Goal: Task Accomplishment & Management: Use online tool/utility

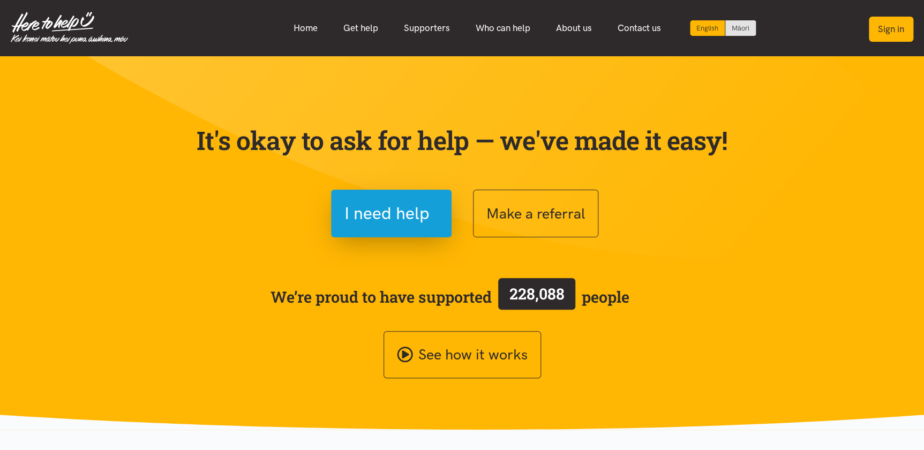
click at [887, 27] on button "Sign in" at bounding box center [891, 29] width 44 height 25
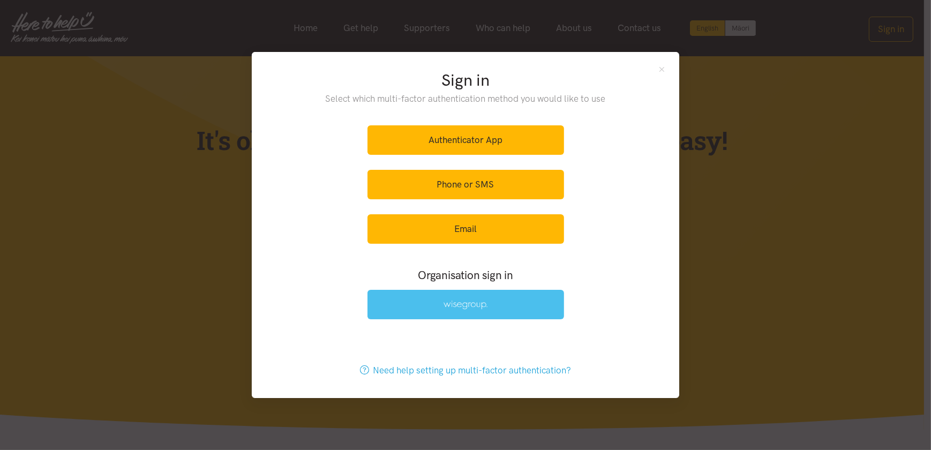
click at [447, 297] on link at bounding box center [465, 304] width 197 height 29
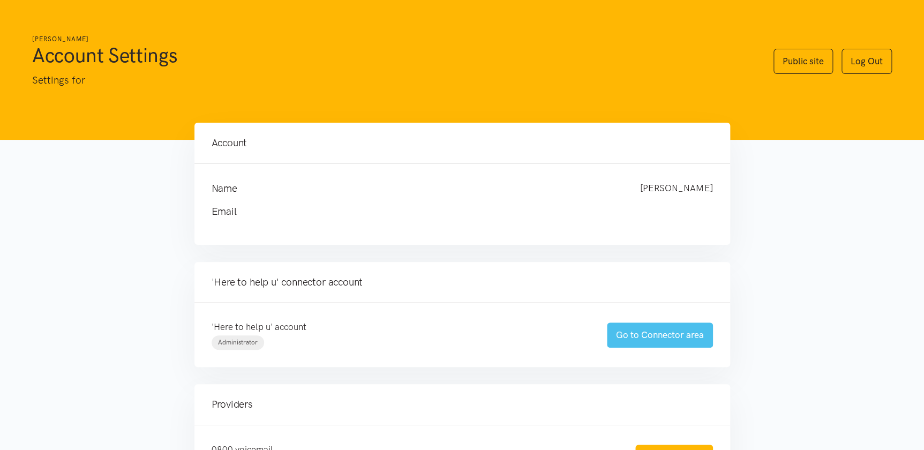
click at [669, 335] on link "Go to Connector area" at bounding box center [660, 334] width 106 height 25
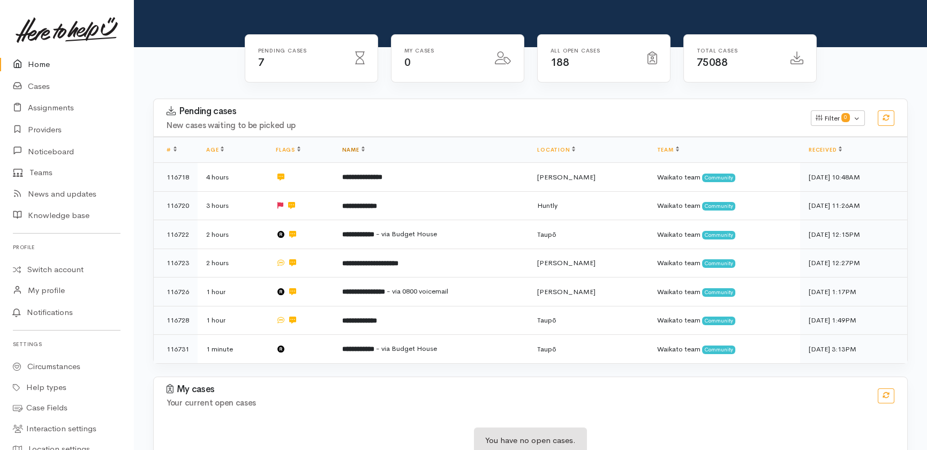
scroll to position [110, 0]
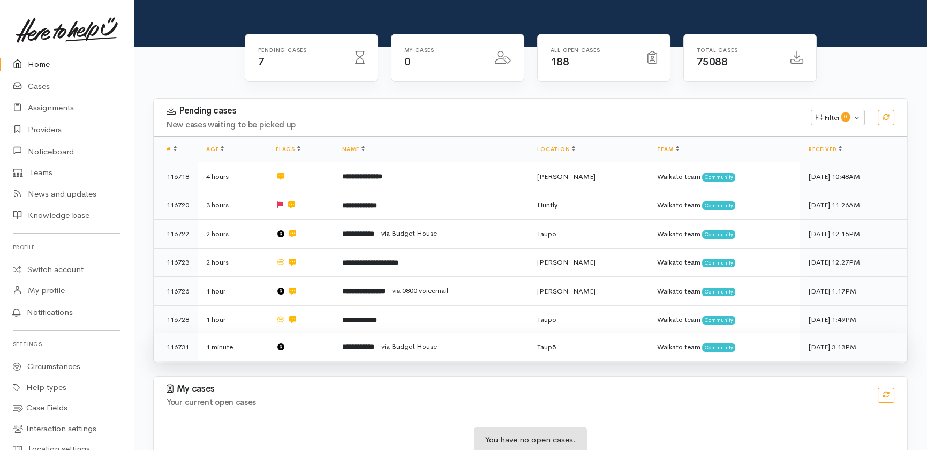
click at [470, 333] on td "**********" at bounding box center [431, 347] width 195 height 28
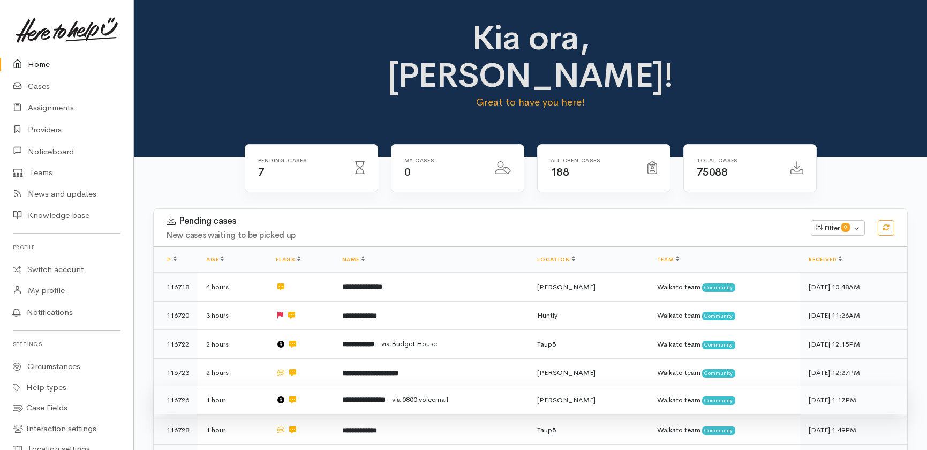
scroll to position [110, 0]
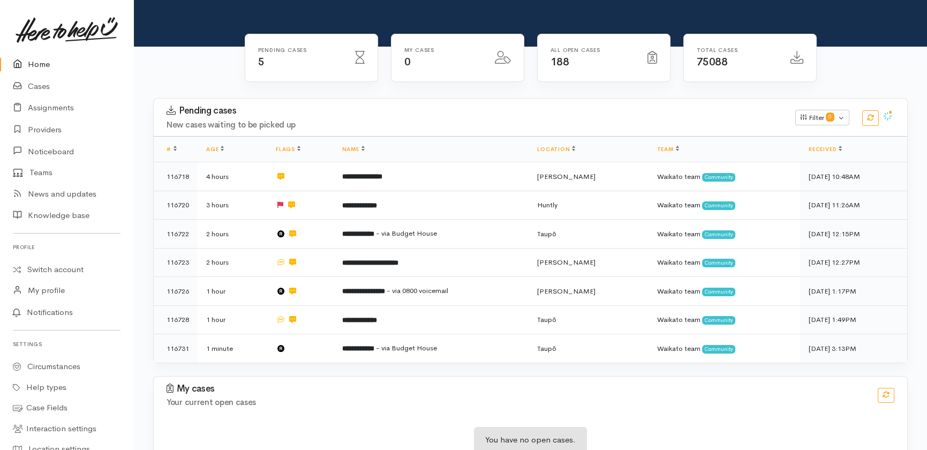
click at [35, 64] on link "Home" at bounding box center [66, 65] width 133 height 22
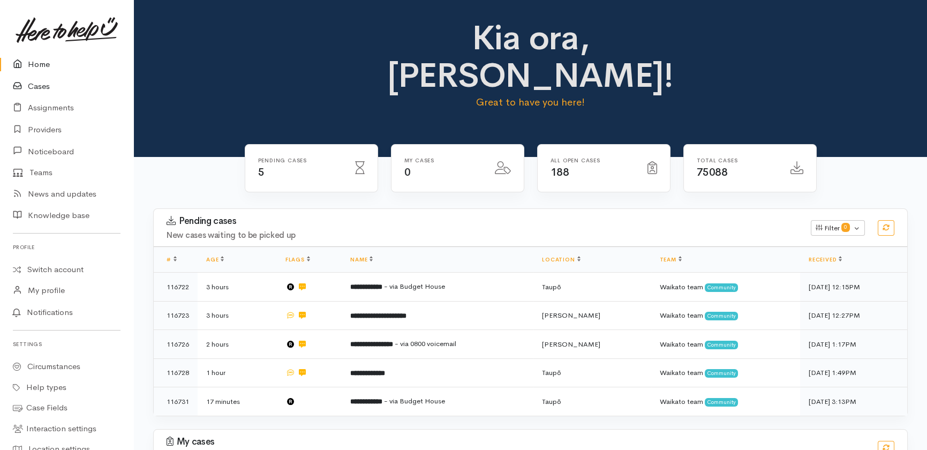
click at [36, 84] on link "Cases" at bounding box center [66, 86] width 133 height 22
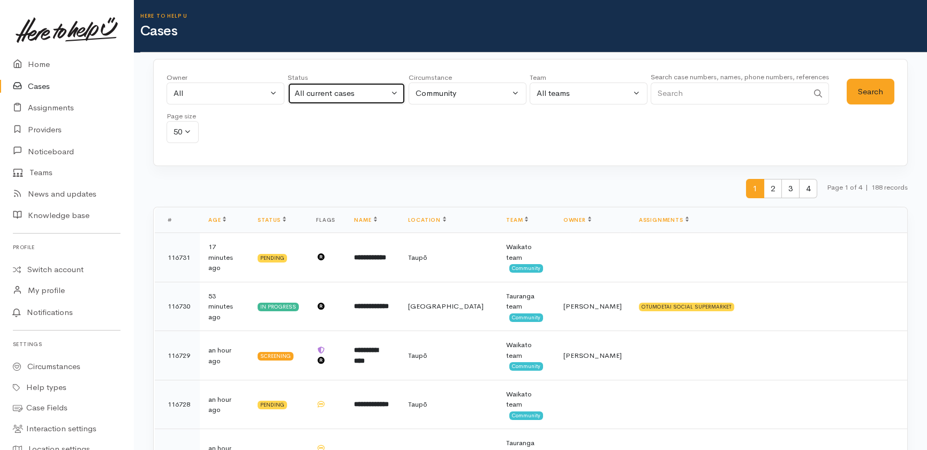
click at [367, 91] on div "All current cases" at bounding box center [342, 93] width 94 height 12
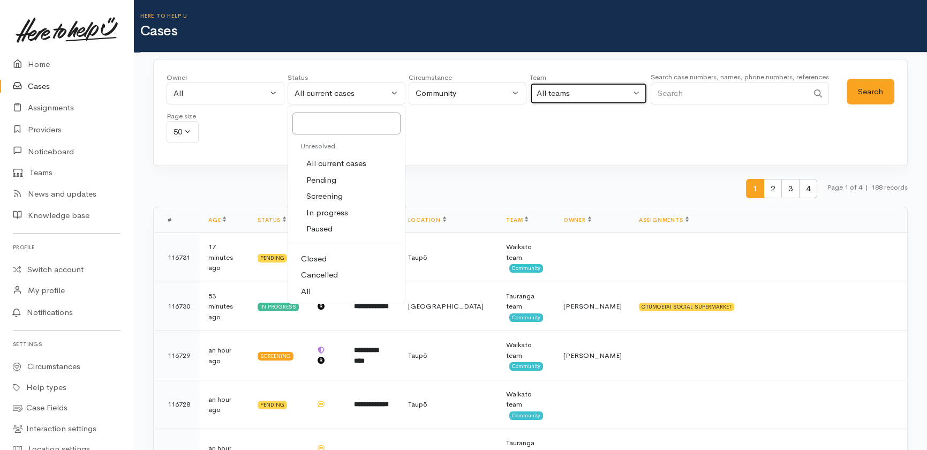
click at [588, 93] on div "All teams" at bounding box center [584, 93] width 94 height 12
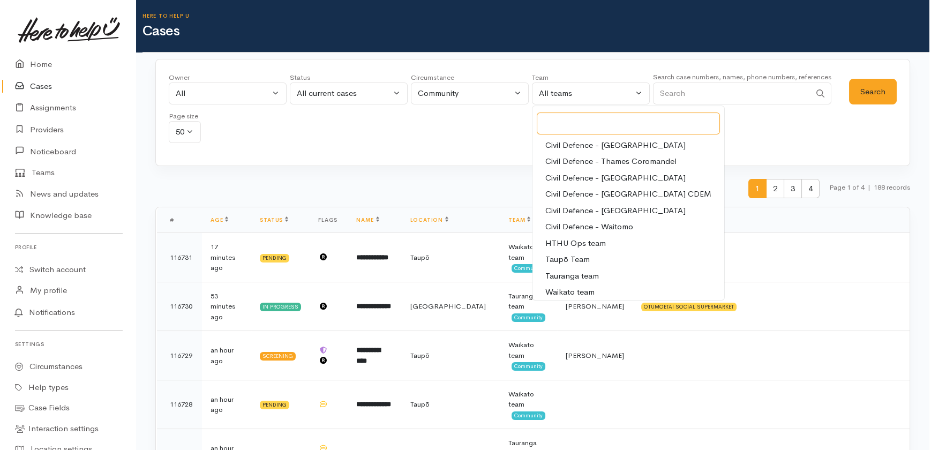
scroll to position [101, 0]
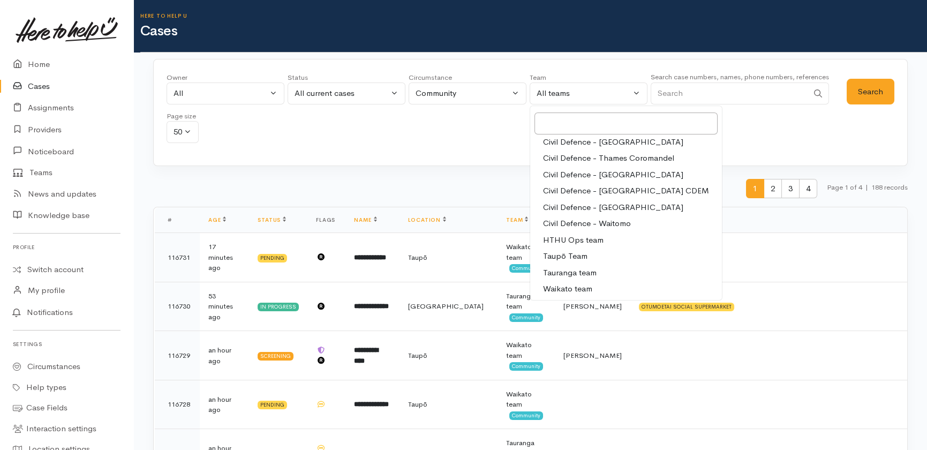
click at [572, 238] on span "HTHU Ops team" at bounding box center [573, 240] width 61 height 12
select select "11"
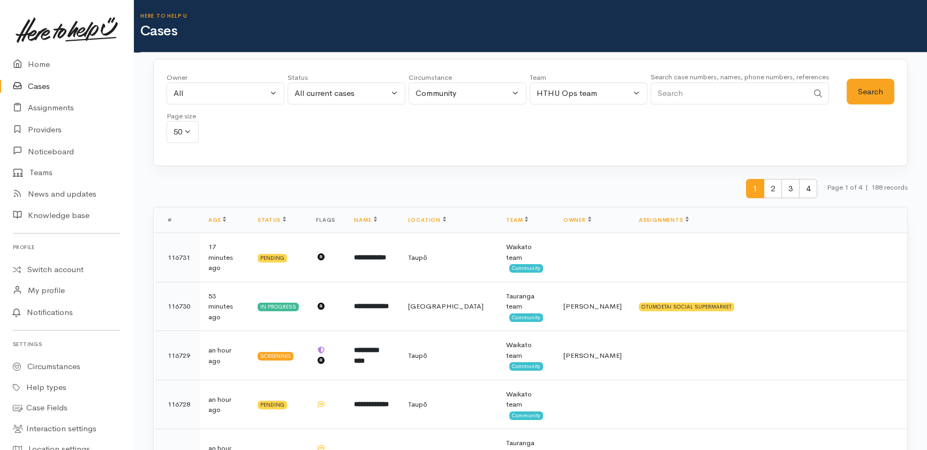
click at [329, 82] on div "Status All current cases Pending Screening In progress Paused Closed Cancelled …" at bounding box center [347, 91] width 118 height 39
drag, startPoint x: 329, startPoint y: 82, endPoint x: 326, endPoint y: 92, distance: 10.2
click at [326, 92] on div "All current cases" at bounding box center [342, 93] width 94 height 12
click at [306, 289] on span "All" at bounding box center [306, 291] width 10 height 12
select select "All"
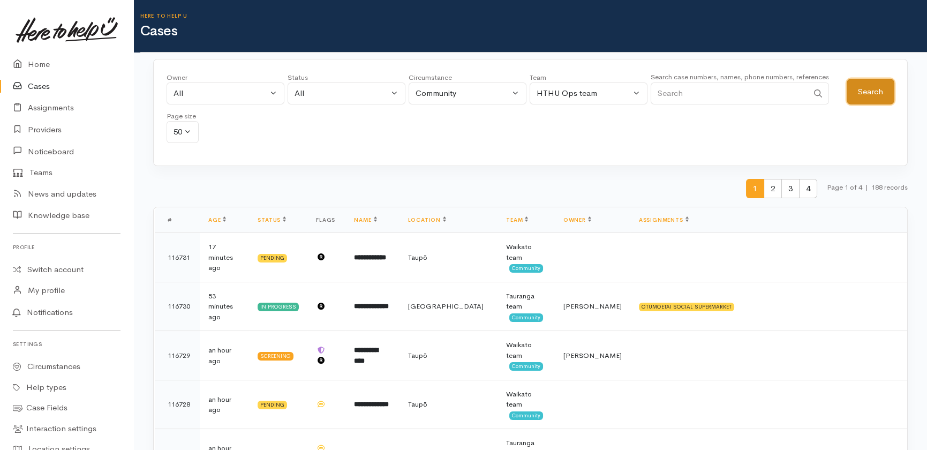
drag, startPoint x: 873, startPoint y: 97, endPoint x: 846, endPoint y: 102, distance: 27.2
click at [873, 99] on button "Search" at bounding box center [871, 92] width 48 height 26
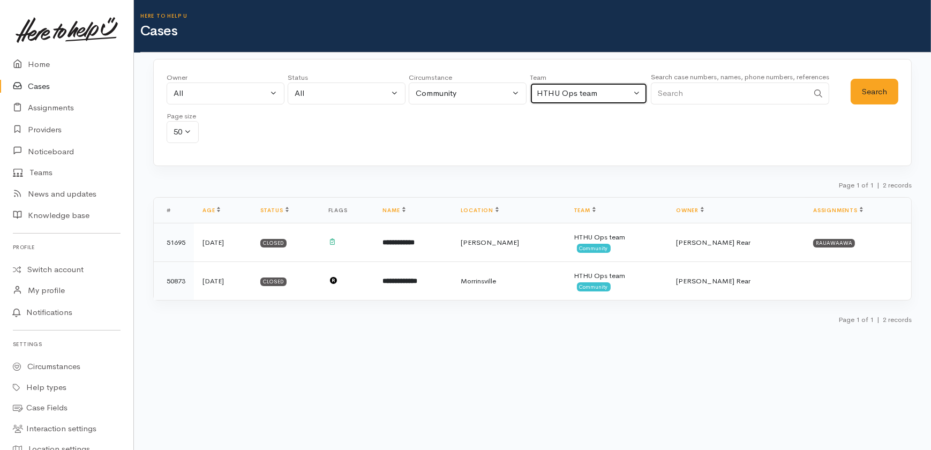
click at [611, 91] on div "HTHU Ops team" at bounding box center [584, 93] width 94 height 12
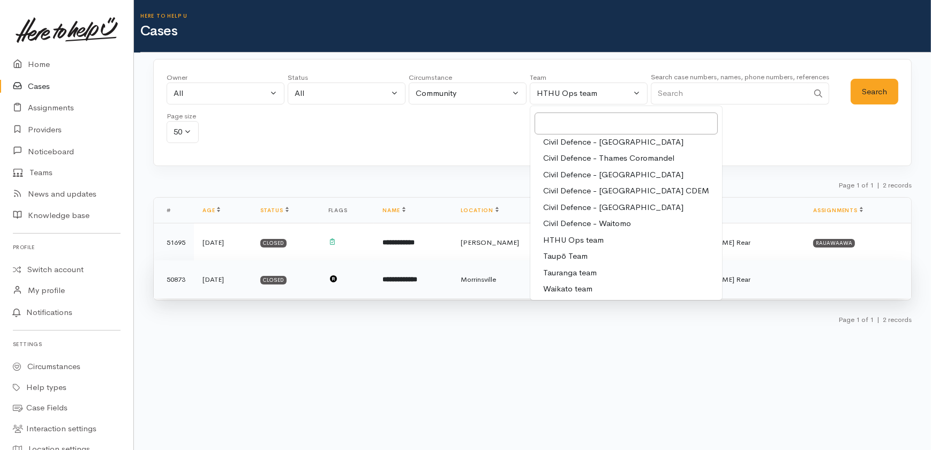
click at [562, 291] on span "Waikato team" at bounding box center [567, 289] width 49 height 12
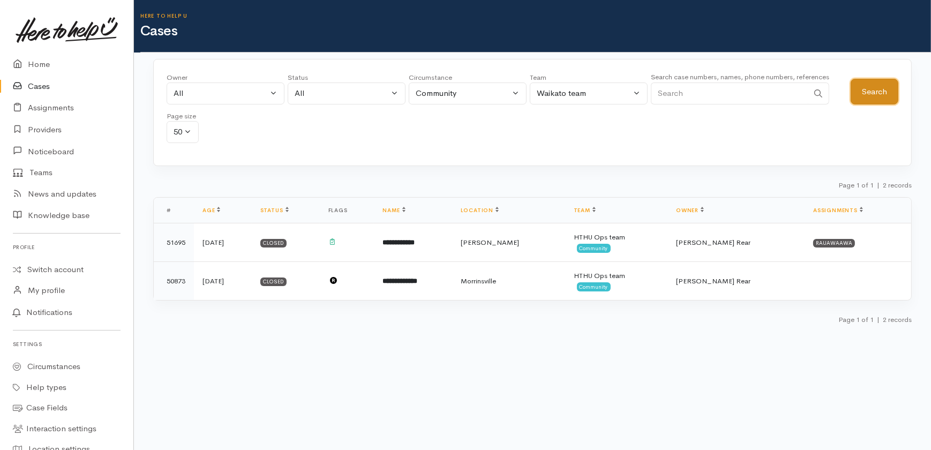
click at [872, 91] on button "Search" at bounding box center [874, 92] width 48 height 26
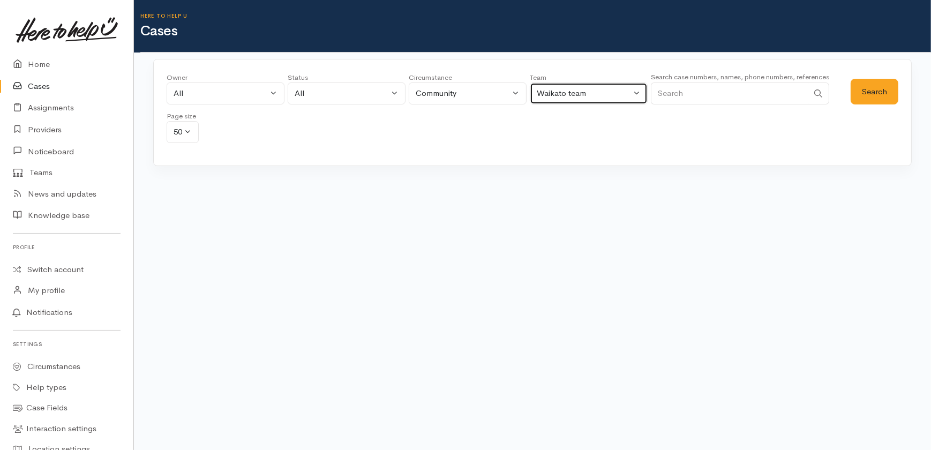
click at [629, 91] on div "Waikato team" at bounding box center [584, 93] width 94 height 12
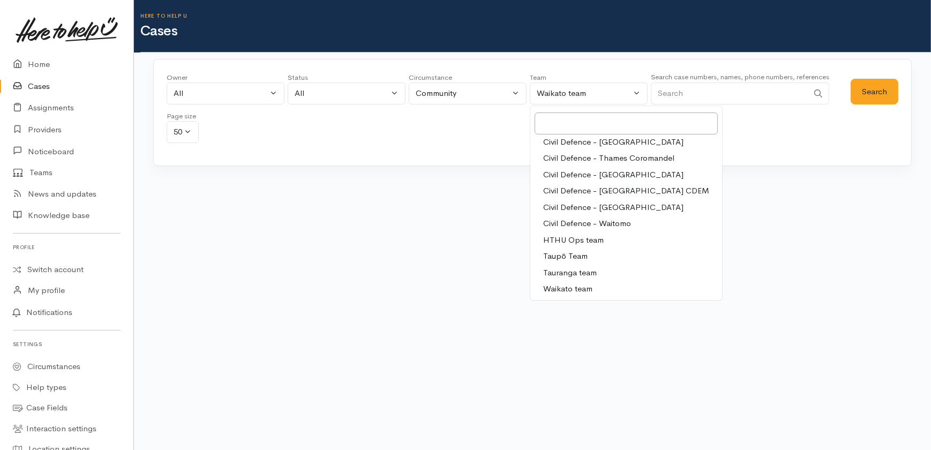
click at [576, 271] on span "Tauranga team" at bounding box center [570, 273] width 54 height 12
select select "3"
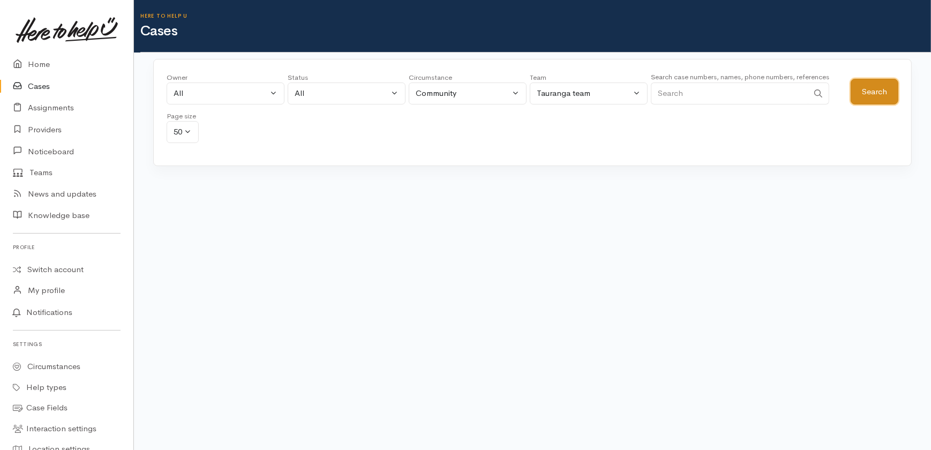
click at [877, 91] on button "Search" at bounding box center [874, 92] width 48 height 26
drag, startPoint x: 702, startPoint y: 93, endPoint x: 702, endPoint y: 55, distance: 38.0
click at [702, 91] on input "Search" at bounding box center [729, 93] width 157 height 22
type input "gerome"
drag, startPoint x: 878, startPoint y: 92, endPoint x: 870, endPoint y: 95, distance: 8.5
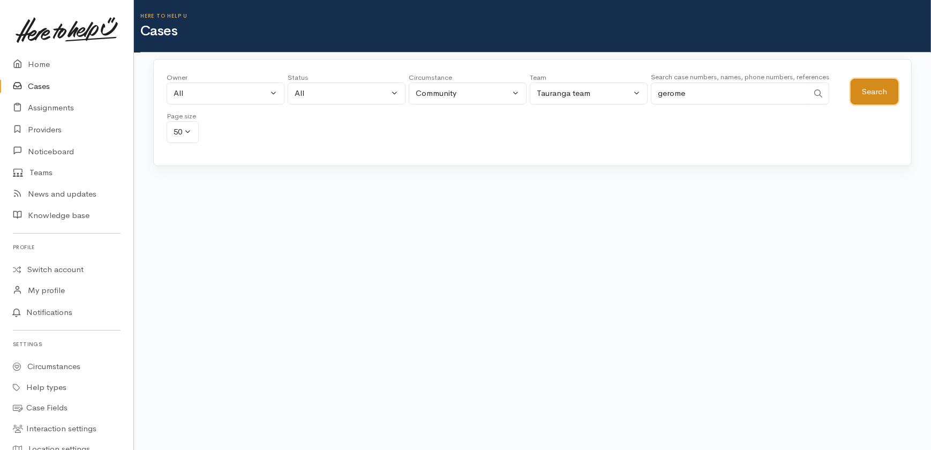
click at [877, 94] on button "Search" at bounding box center [874, 92] width 48 height 26
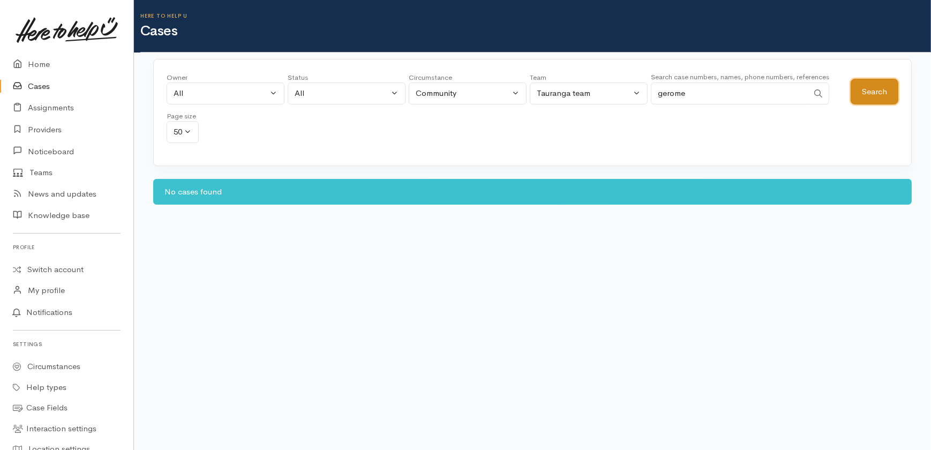
click at [875, 84] on button "Search" at bounding box center [874, 92] width 48 height 26
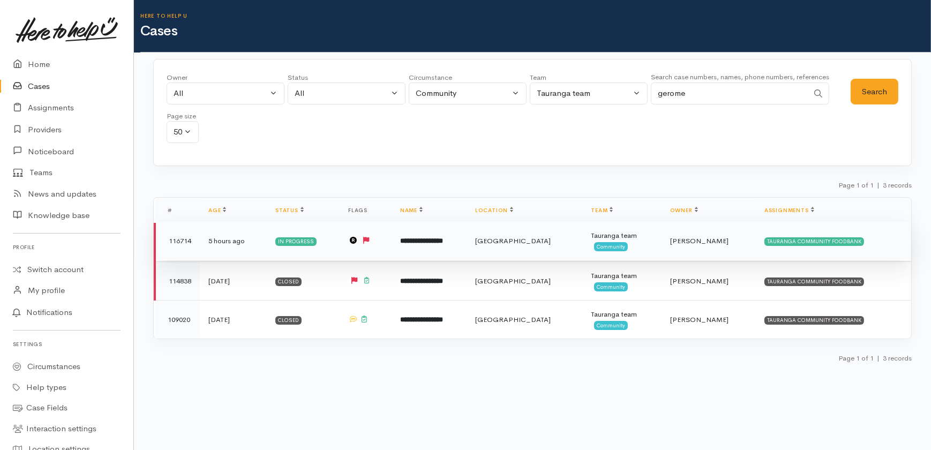
click at [443, 241] on b "**********" at bounding box center [421, 240] width 43 height 7
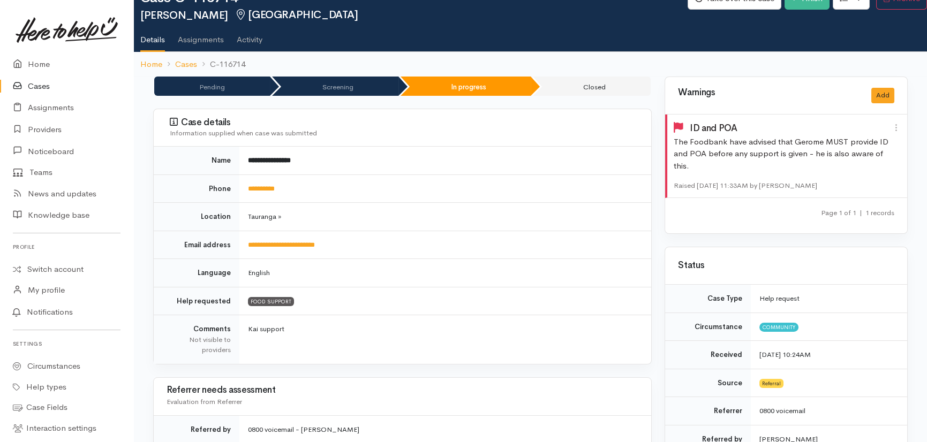
scroll to position [48, 0]
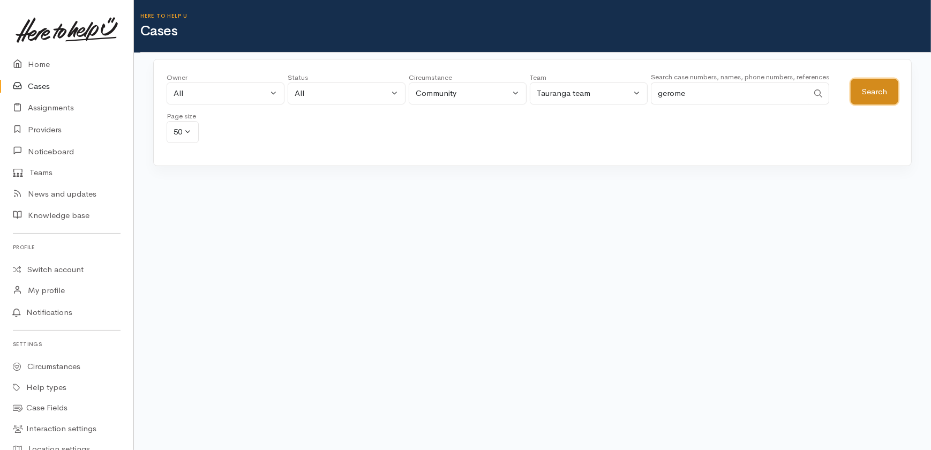
click at [873, 90] on button "Search" at bounding box center [874, 92] width 48 height 26
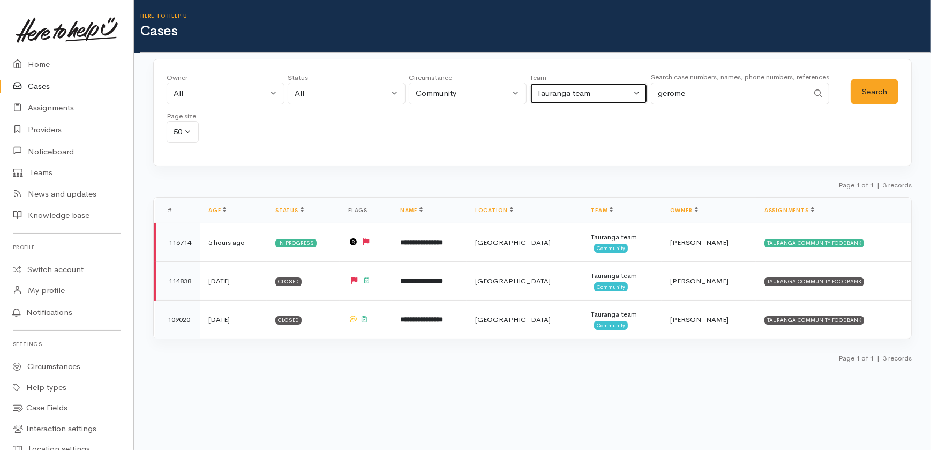
click at [621, 94] on div "Tauranga team" at bounding box center [584, 93] width 94 height 12
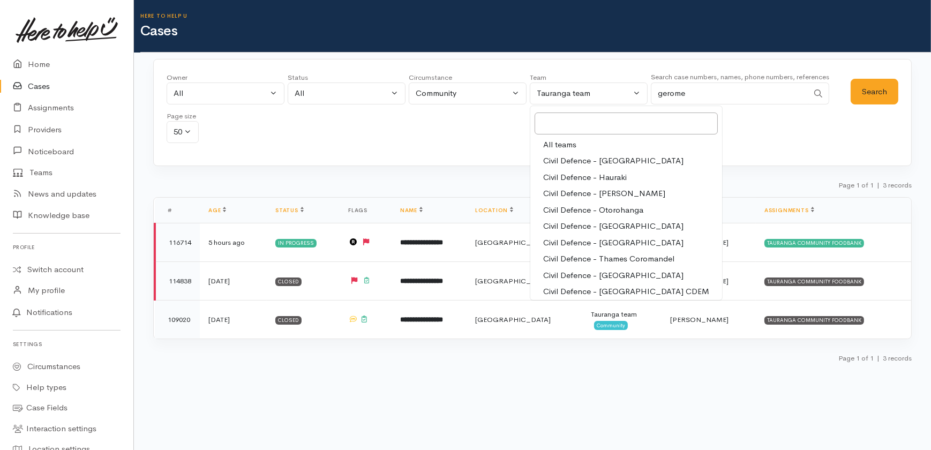
drag, startPoint x: 560, startPoint y: 145, endPoint x: 765, endPoint y: 146, distance: 205.6
click at [560, 145] on span "All teams" at bounding box center [559, 145] width 33 height 12
select select "-1"
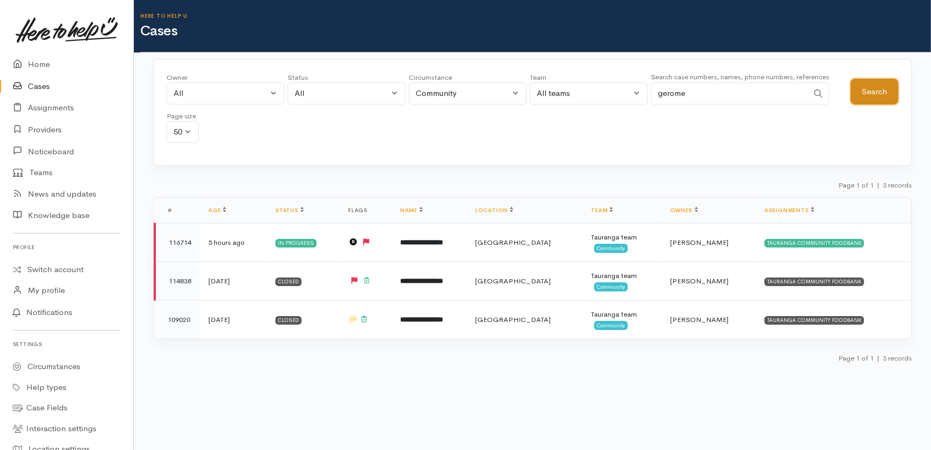
click at [864, 90] on button "Search" at bounding box center [874, 92] width 48 height 26
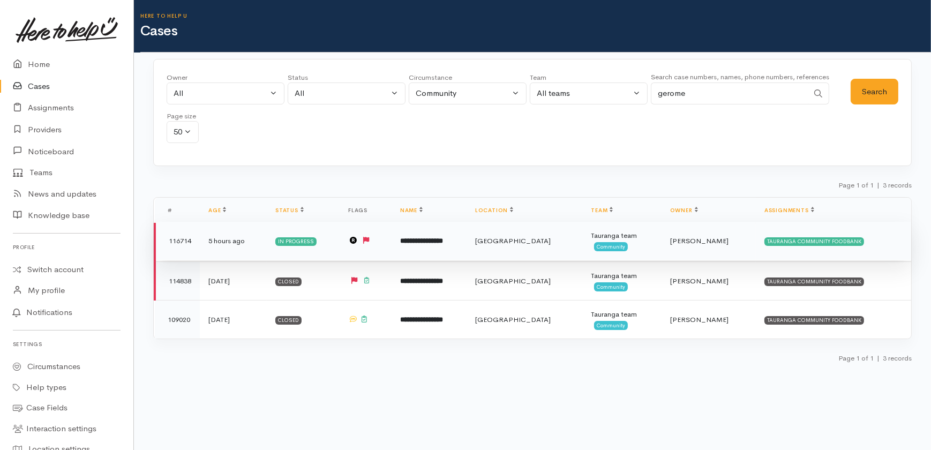
click at [212, 236] on td "5 hours ago" at bounding box center [233, 241] width 67 height 39
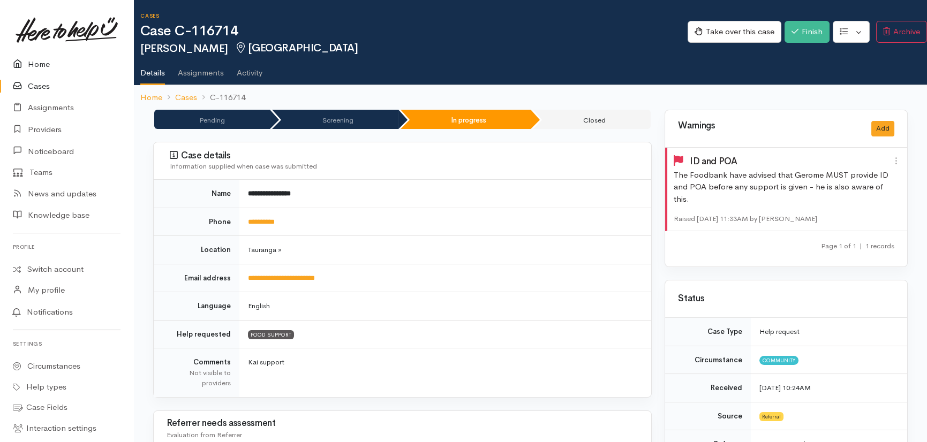
click at [39, 65] on link "Home" at bounding box center [66, 65] width 133 height 22
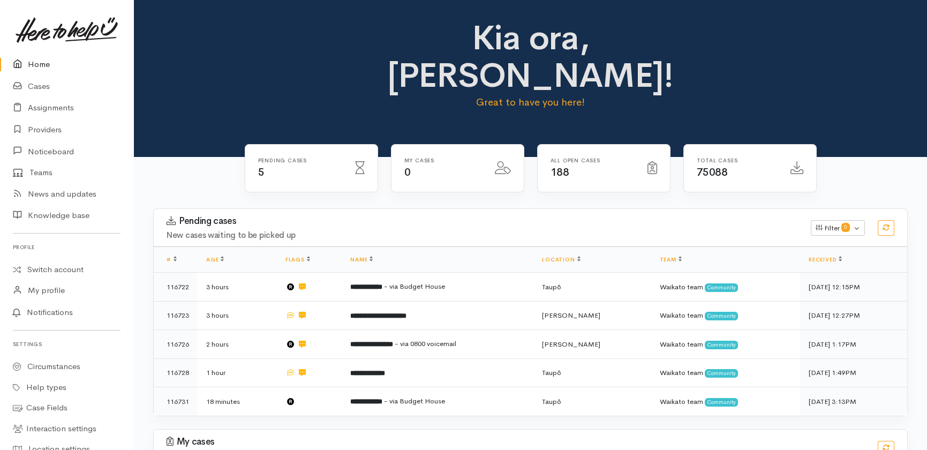
click at [36, 62] on link "Home" at bounding box center [66, 65] width 133 height 22
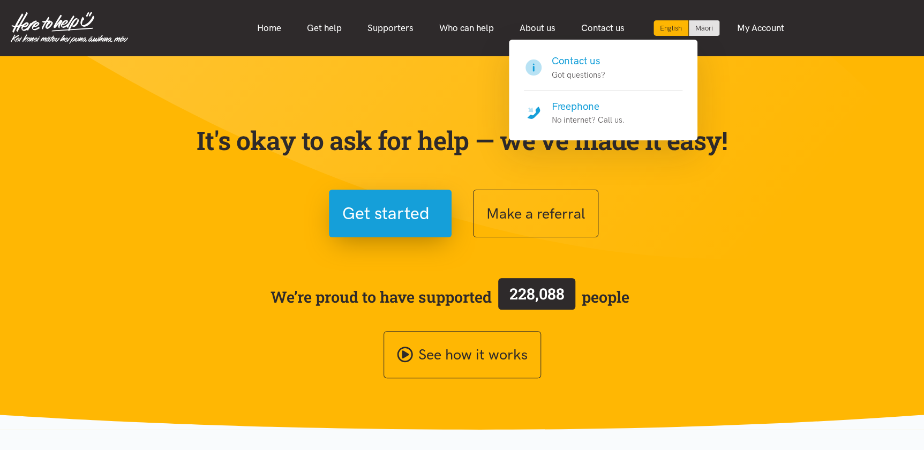
click at [572, 63] on h4 "Contact us" at bounding box center [579, 61] width 54 height 15
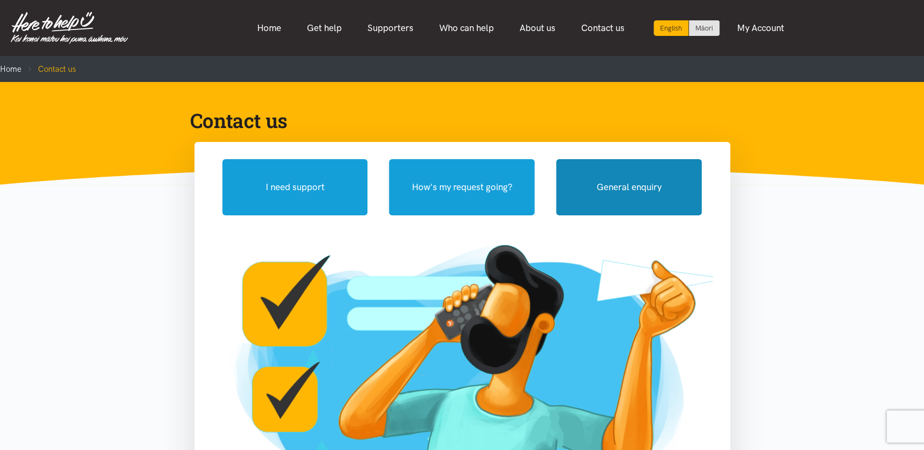
click at [646, 179] on button "General enquiry" at bounding box center [629, 187] width 146 height 56
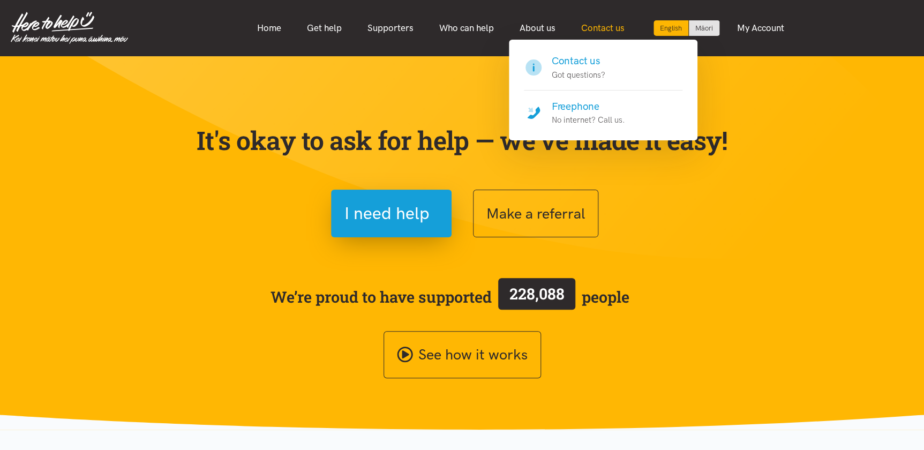
click at [590, 26] on link "Contact us" at bounding box center [602, 28] width 69 height 23
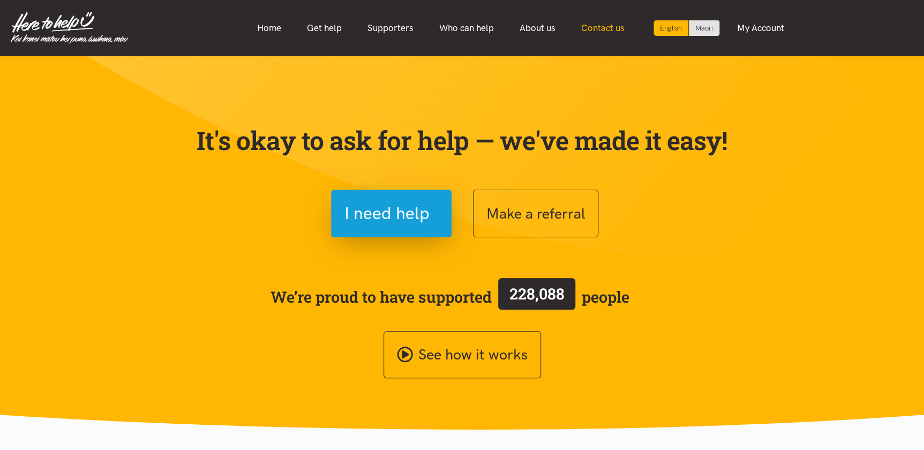
click at [593, 30] on link "Contact us" at bounding box center [602, 28] width 69 height 23
click at [590, 29] on link "Contact us" at bounding box center [602, 28] width 69 height 23
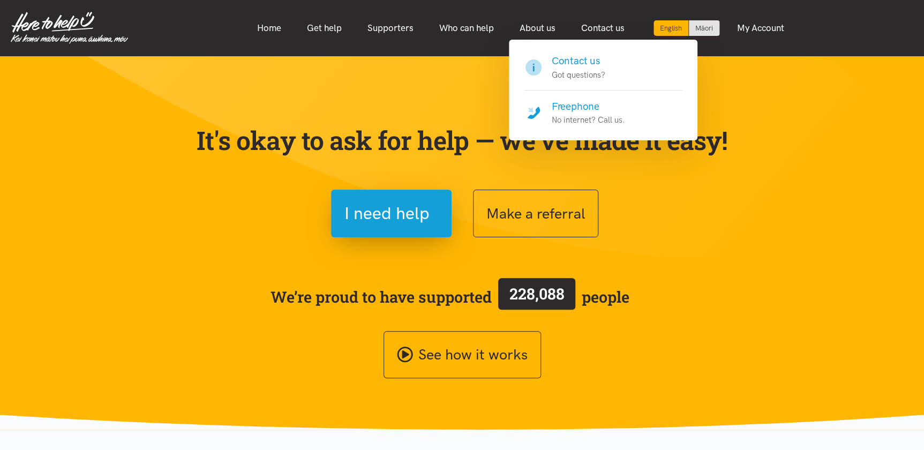
click at [569, 63] on h4 "Contact us" at bounding box center [579, 61] width 54 height 15
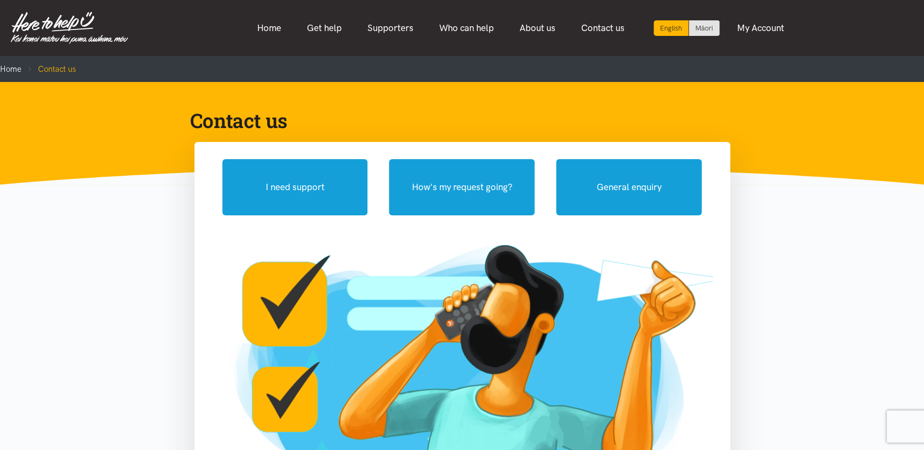
drag, startPoint x: 267, startPoint y: 29, endPoint x: 249, endPoint y: 6, distance: 29.0
click at [267, 29] on link "Home" at bounding box center [269, 28] width 50 height 23
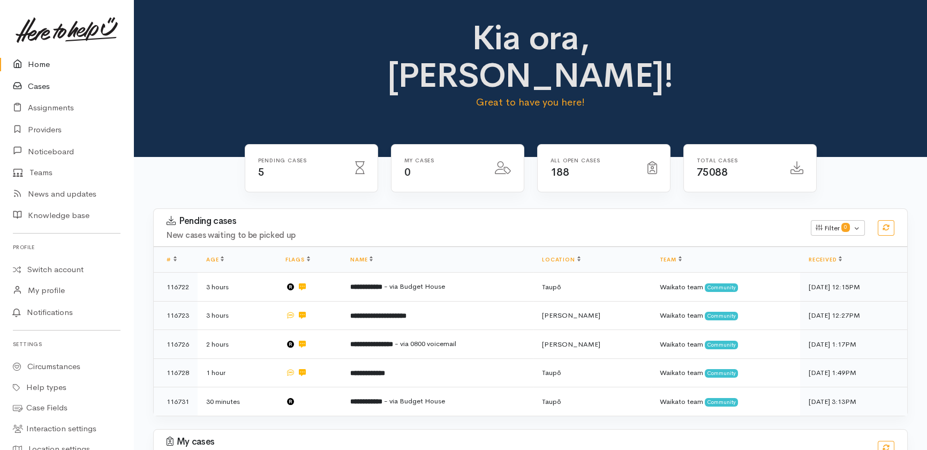
click at [39, 85] on link "Cases" at bounding box center [66, 86] width 133 height 22
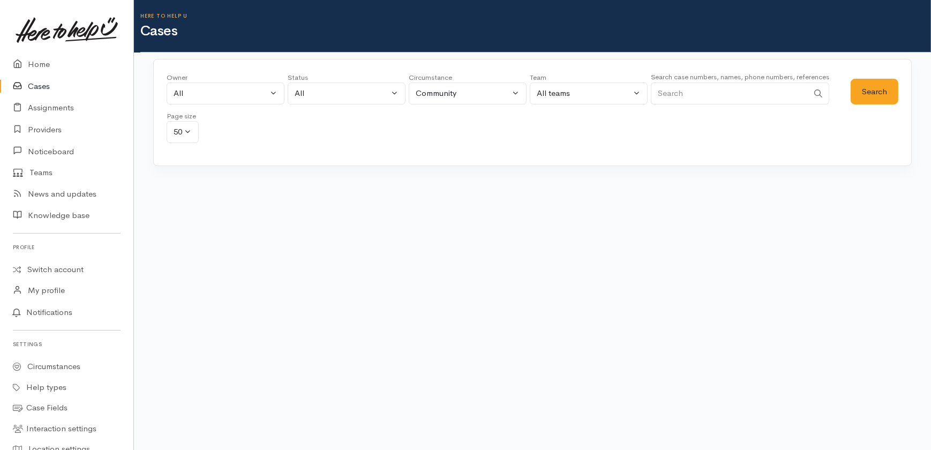
click at [703, 92] on input "Search" at bounding box center [729, 93] width 157 height 22
type input "quinn"
click at [869, 89] on button "Search" at bounding box center [874, 92] width 48 height 26
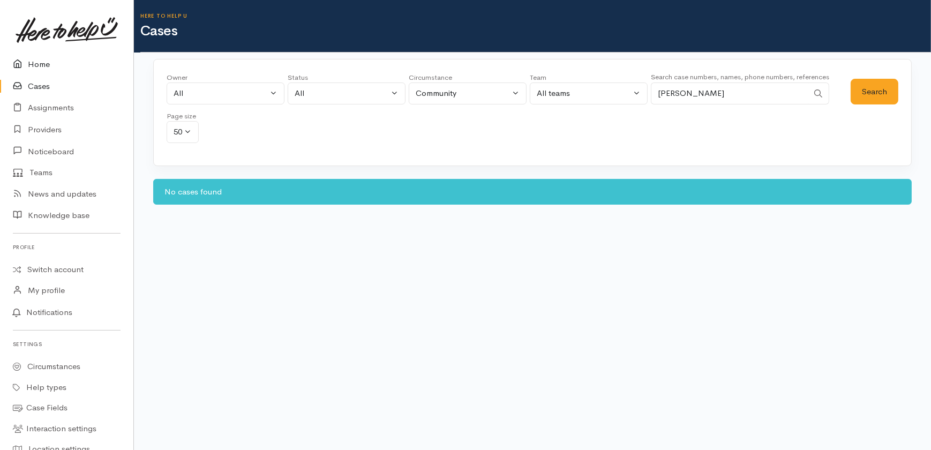
click at [43, 64] on link "Home" at bounding box center [66, 65] width 133 height 22
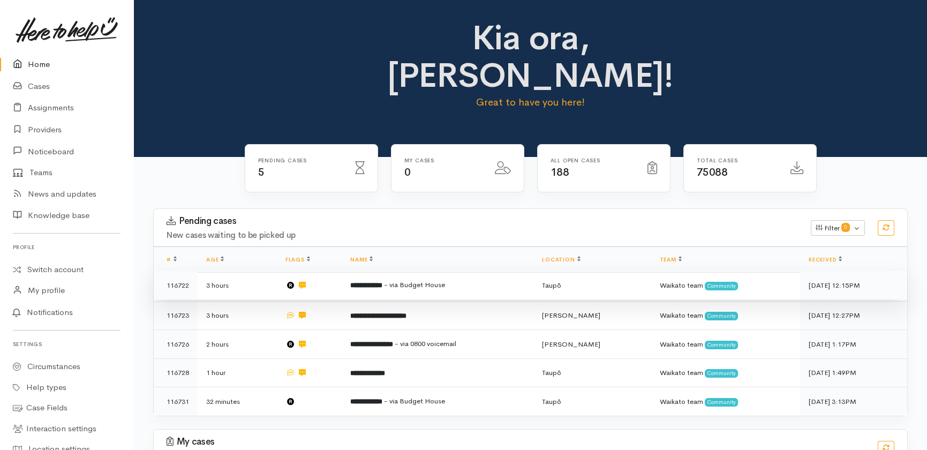
click at [382, 282] on b "**********" at bounding box center [366, 285] width 32 height 7
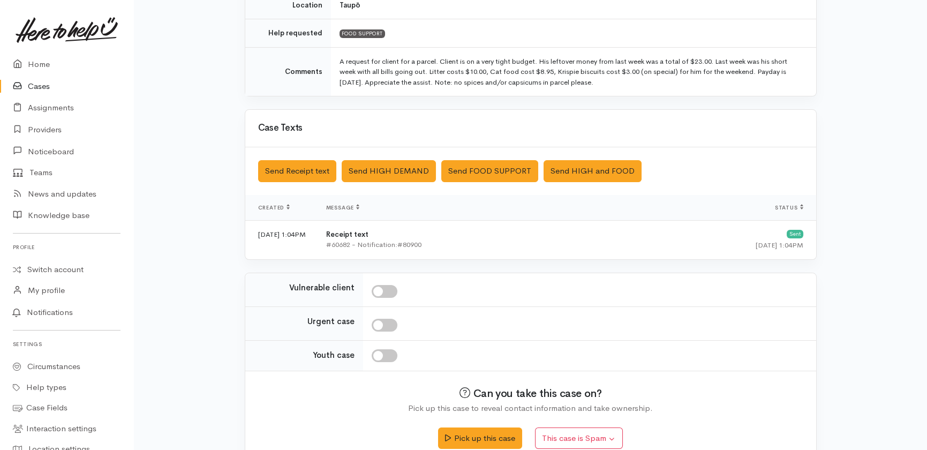
scroll to position [298, 0]
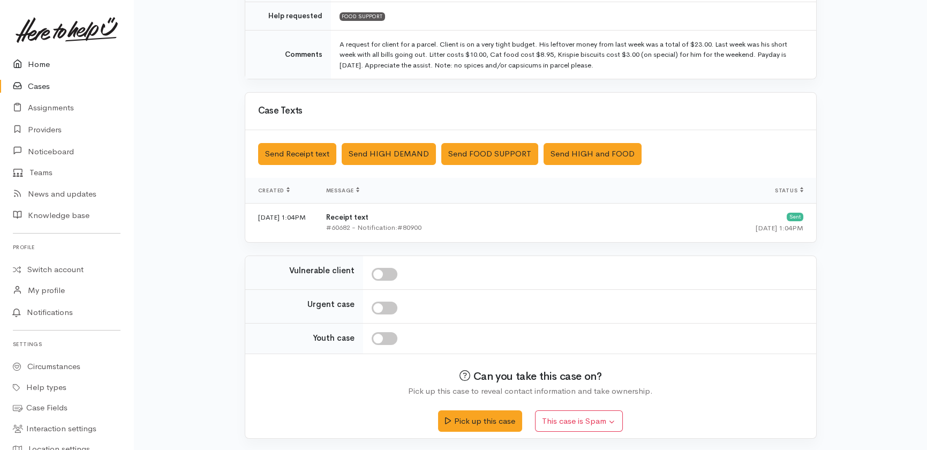
click at [43, 62] on link "Home" at bounding box center [66, 65] width 133 height 22
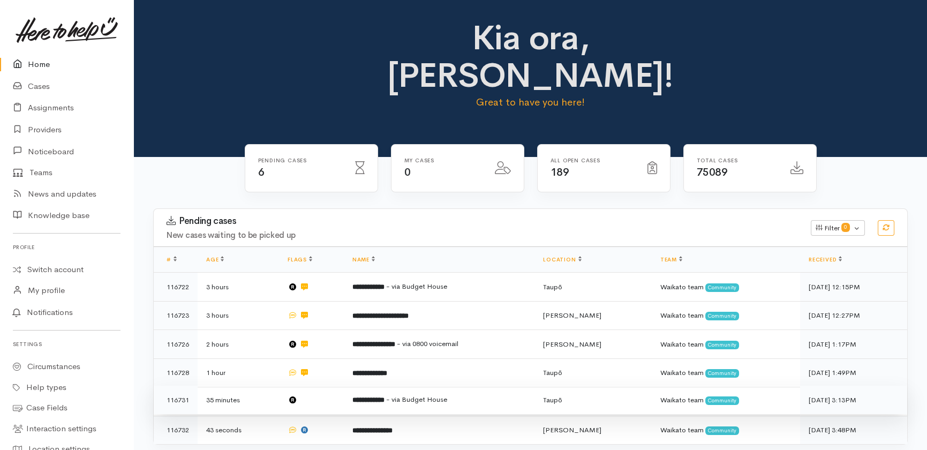
click at [327, 386] on td at bounding box center [311, 400] width 65 height 29
drag, startPoint x: 265, startPoint y: 391, endPoint x: 270, endPoint y: 368, distance: 23.5
click at [265, 416] on td "43 seconds" at bounding box center [238, 430] width 81 height 28
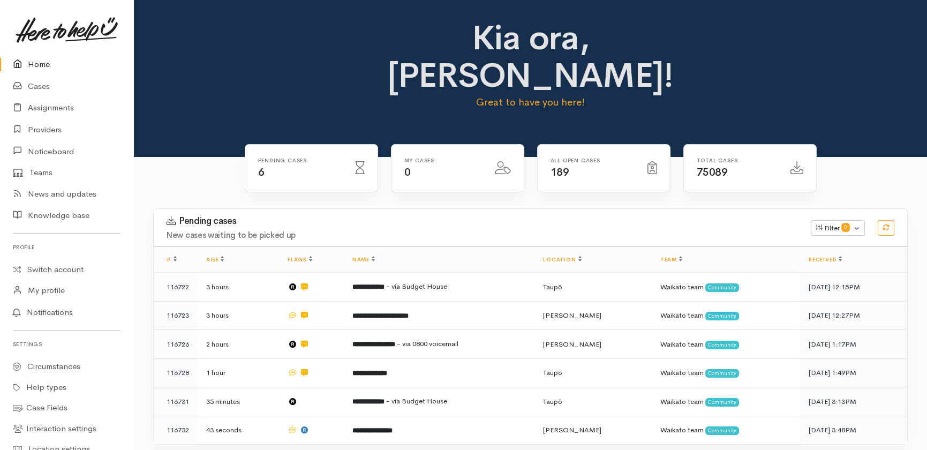
click at [40, 61] on link "Home" at bounding box center [66, 65] width 133 height 22
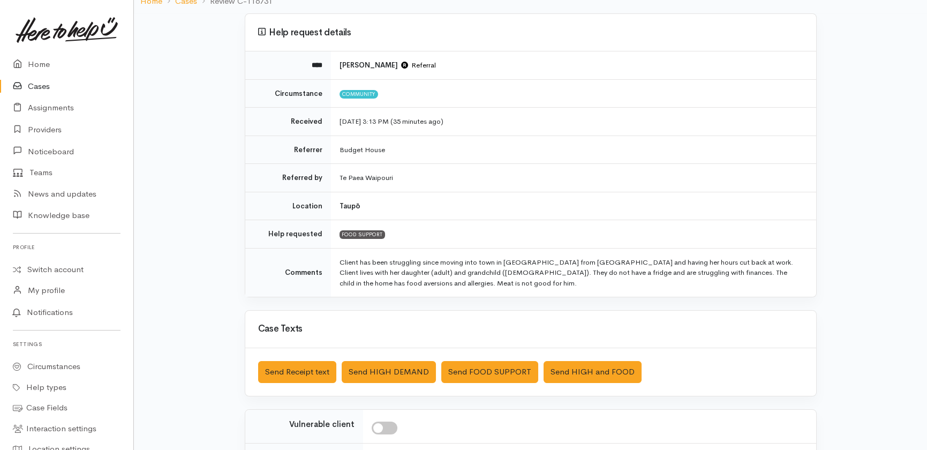
scroll to position [234, 0]
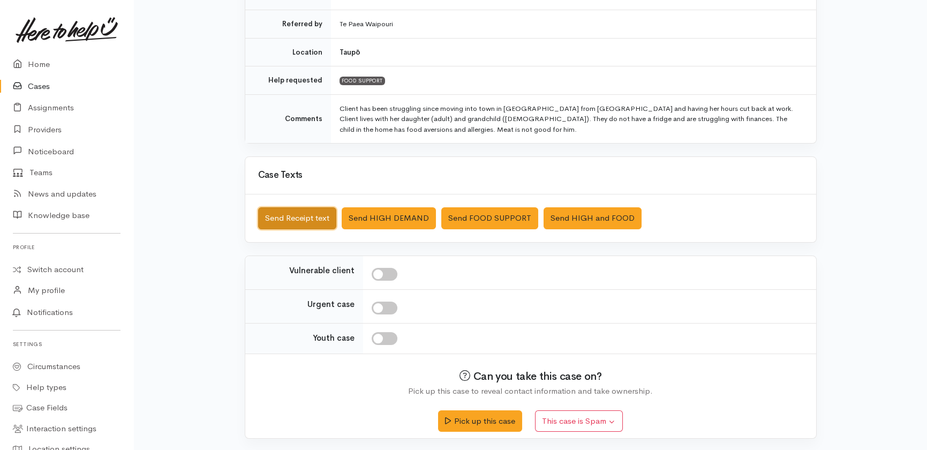
click at [300, 220] on button "Send Receipt text" at bounding box center [297, 218] width 78 height 22
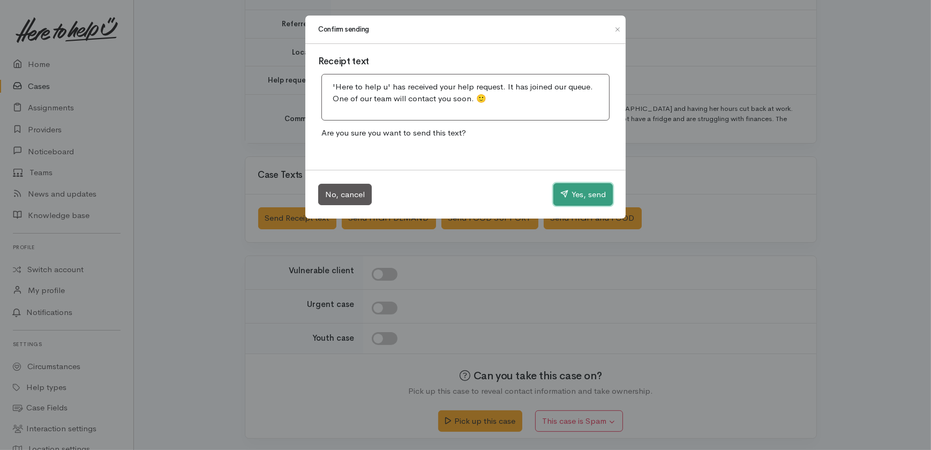
click at [595, 194] on button "Yes, send" at bounding box center [582, 194] width 59 height 22
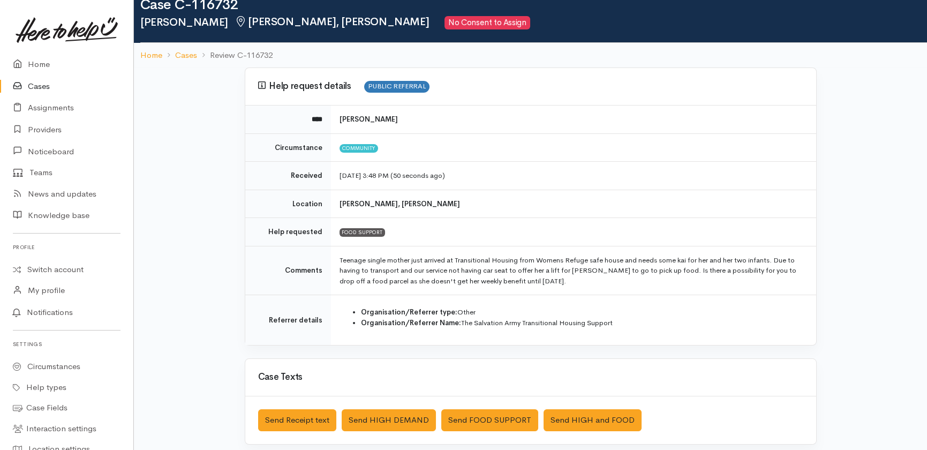
scroll to position [48, 0]
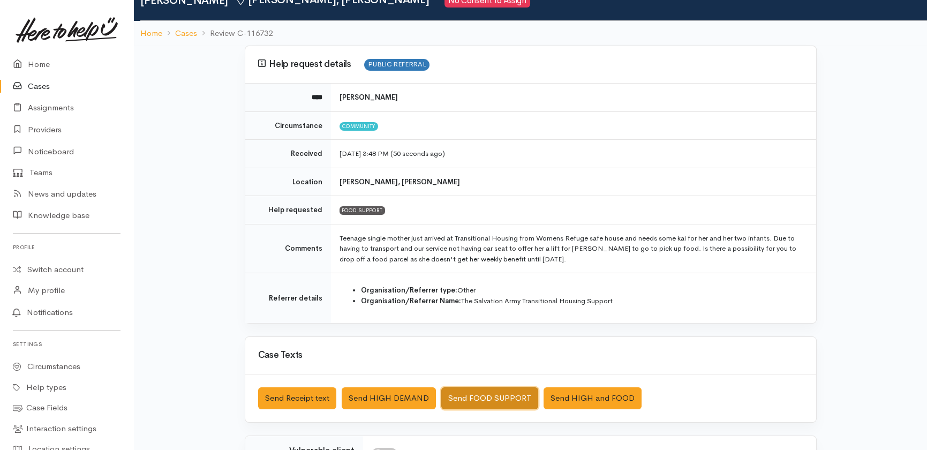
click at [482, 399] on button "Send FOOD SUPPORT" at bounding box center [489, 398] width 97 height 22
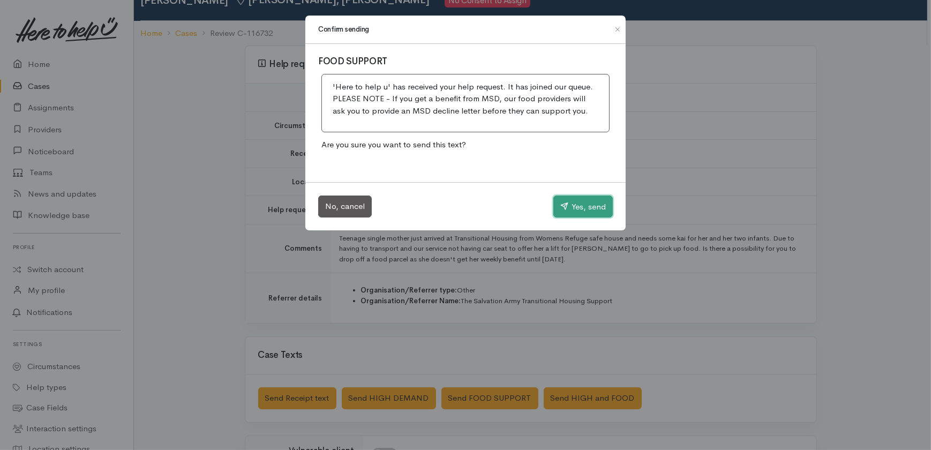
click at [582, 203] on button "Yes, send" at bounding box center [582, 206] width 59 height 22
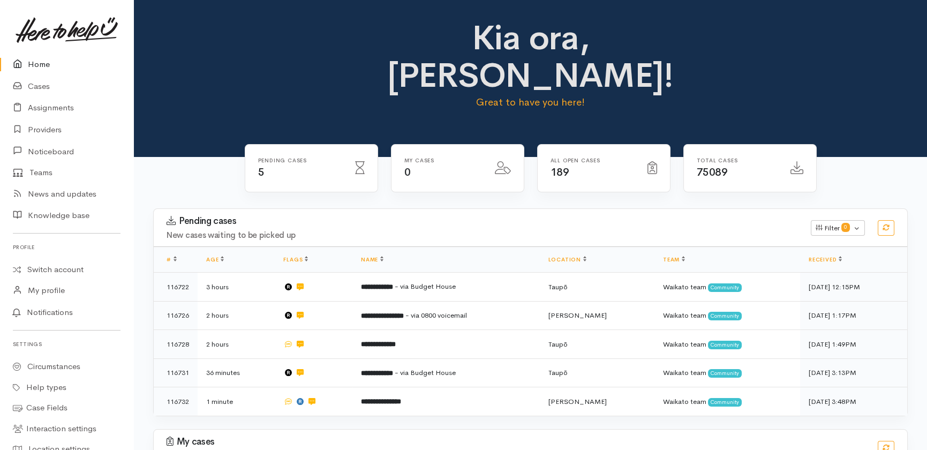
click at [34, 66] on link "Home" at bounding box center [66, 65] width 133 height 22
click at [42, 86] on link "Cases" at bounding box center [66, 86] width 133 height 22
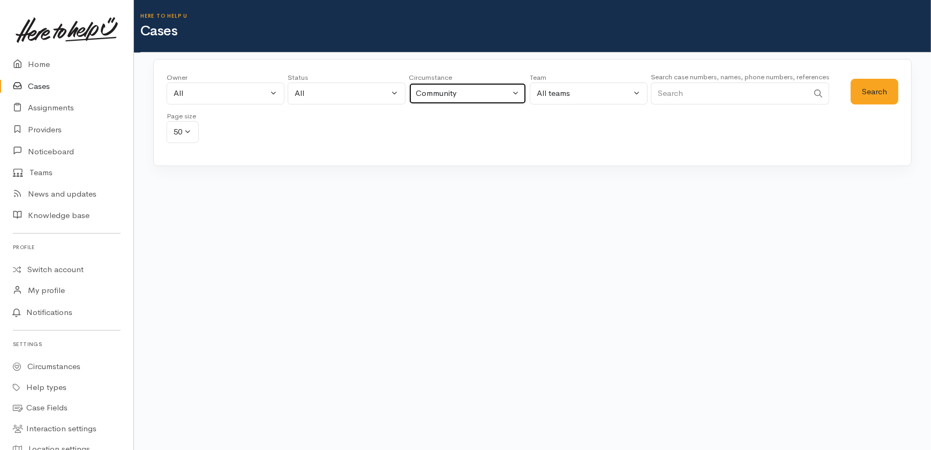
click at [449, 90] on div "Community" at bounding box center [463, 93] width 94 height 12
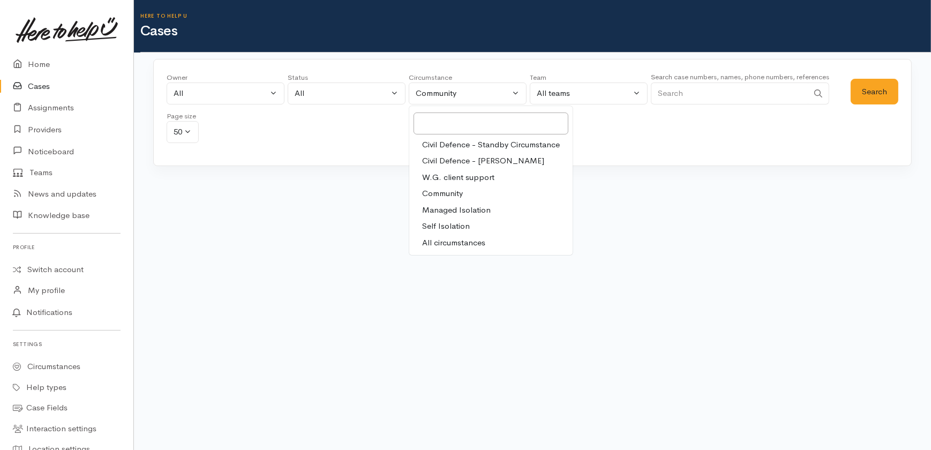
click at [494, 160] on span "Civil Defence - [PERSON_NAME]" at bounding box center [483, 161] width 122 height 12
select select "5"
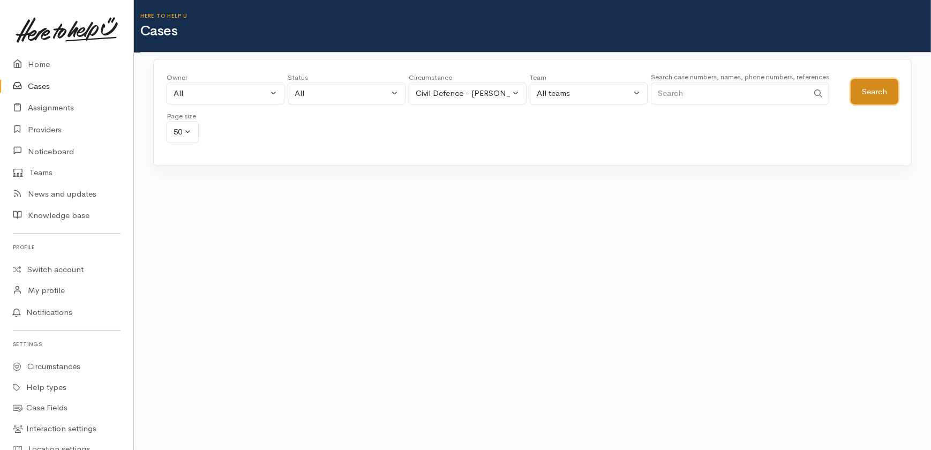
click at [874, 92] on button "Search" at bounding box center [874, 92] width 48 height 26
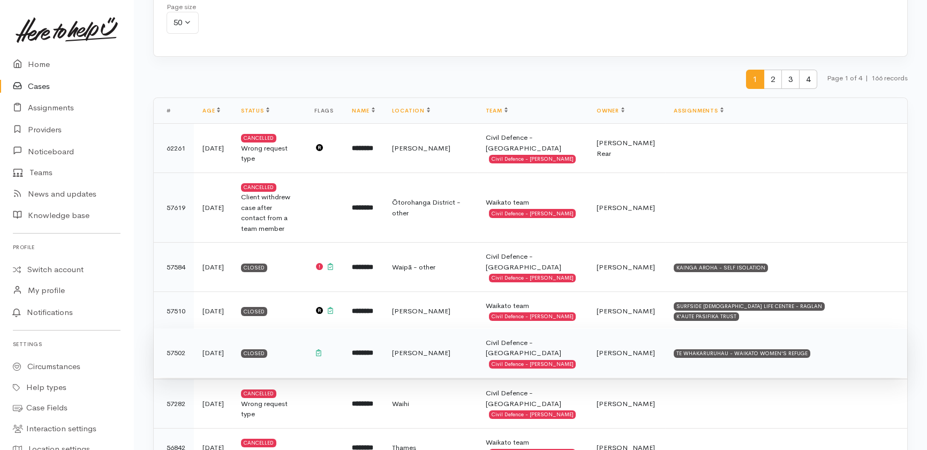
scroll to position [146, 0]
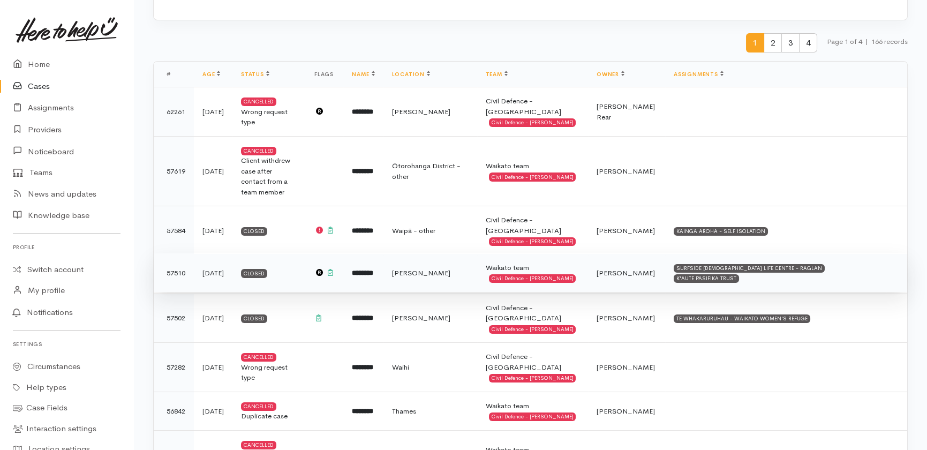
click at [209, 253] on td "2 years ago" at bounding box center [213, 272] width 39 height 39
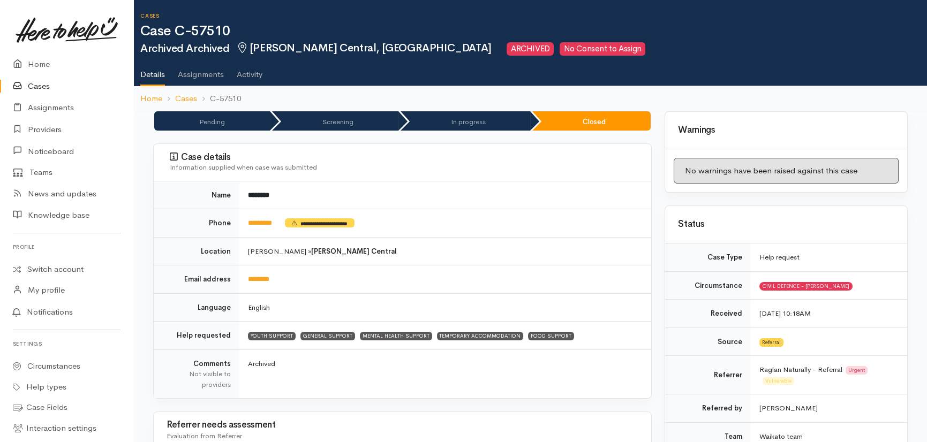
click at [40, 86] on link "Cases" at bounding box center [66, 86] width 133 height 22
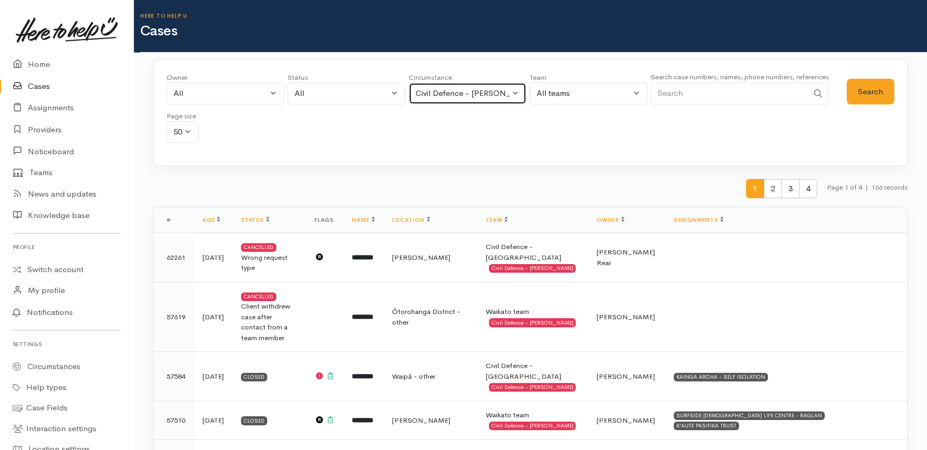
click at [509, 88] on button "Civil Defence - Cyclone Gabrielle" at bounding box center [468, 93] width 118 height 22
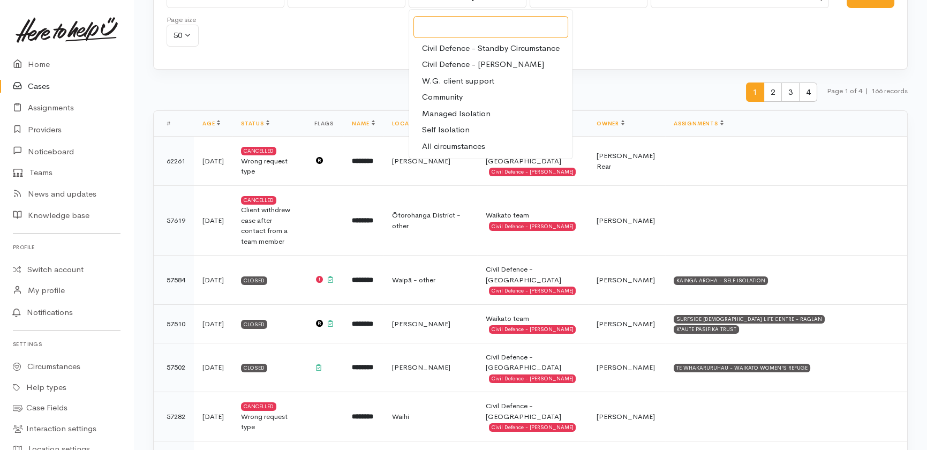
scroll to position [146, 0]
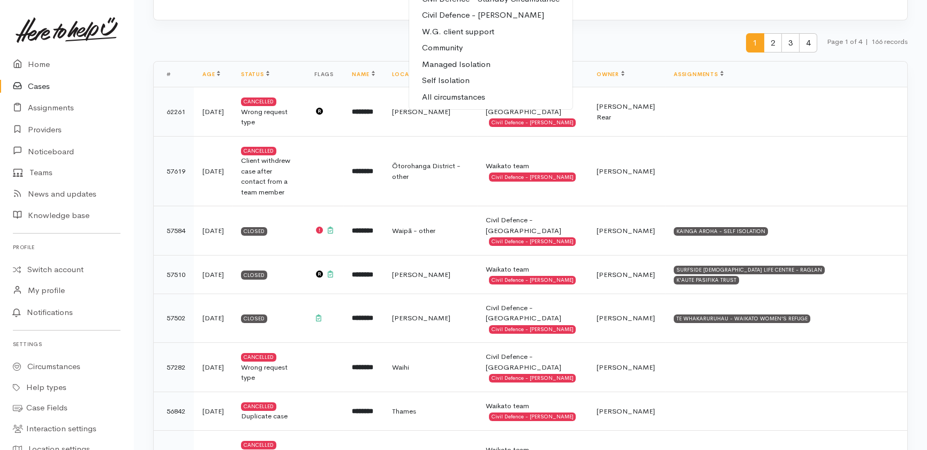
click at [436, 43] on span "Community" at bounding box center [442, 48] width 41 height 12
select select "2"
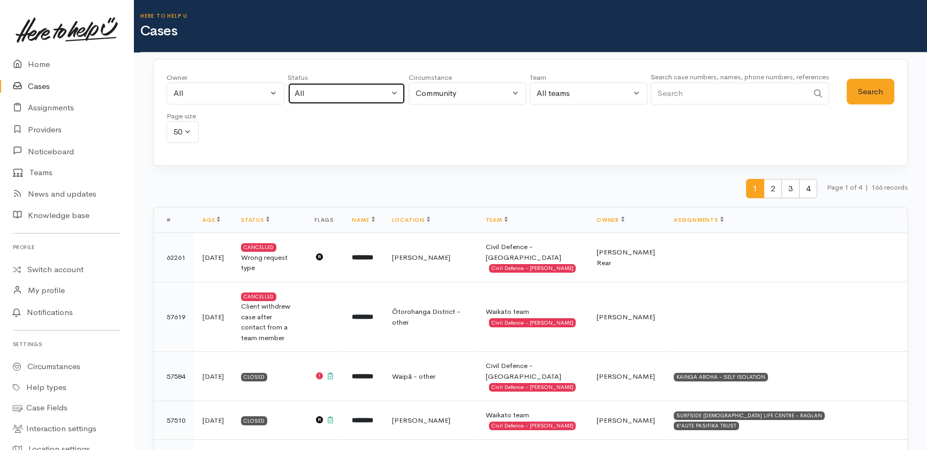
click at [352, 96] on div "All" at bounding box center [342, 93] width 94 height 12
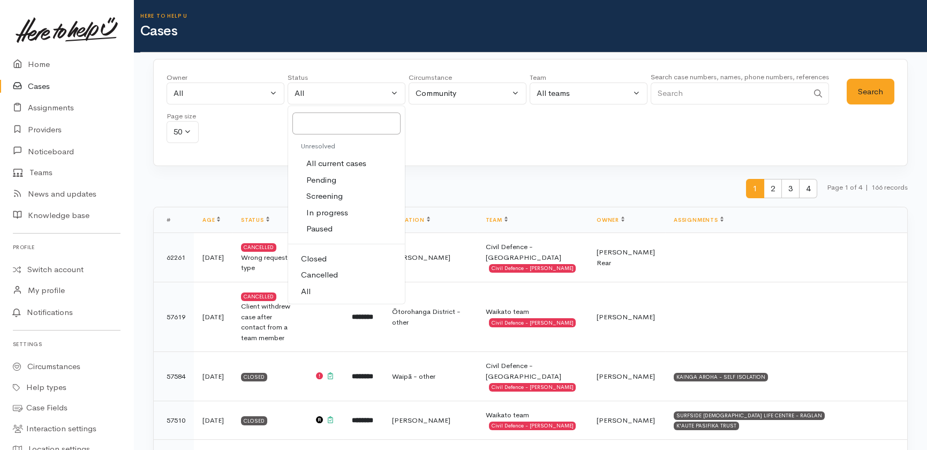
click at [342, 163] on span "All current cases" at bounding box center [336, 163] width 60 height 12
select select "Unresolved"
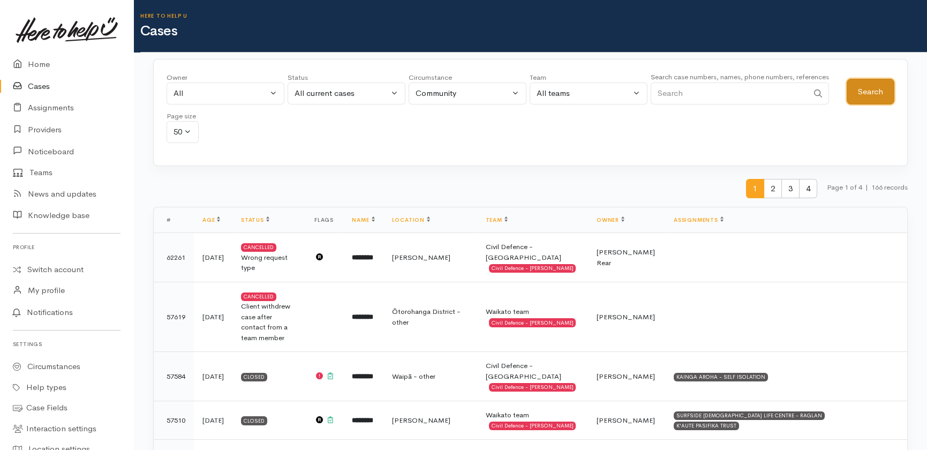
click at [860, 90] on button "Search" at bounding box center [871, 92] width 48 height 26
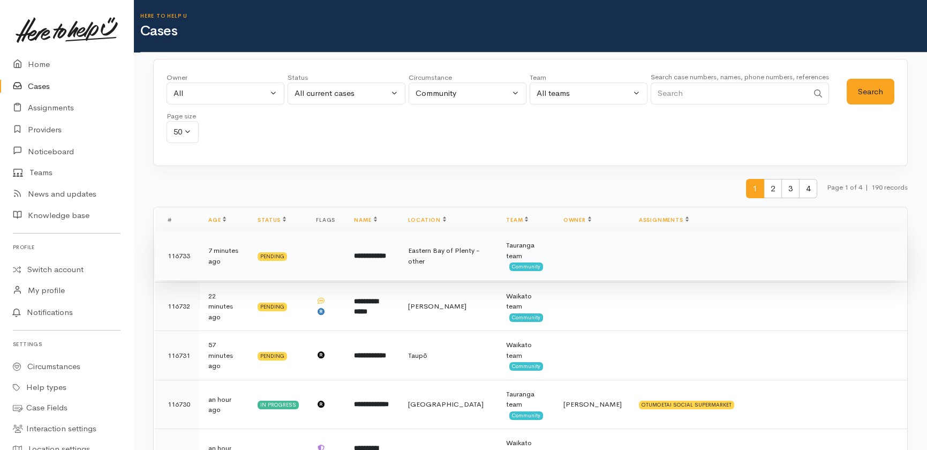
click at [375, 256] on b "**********" at bounding box center [370, 255] width 32 height 7
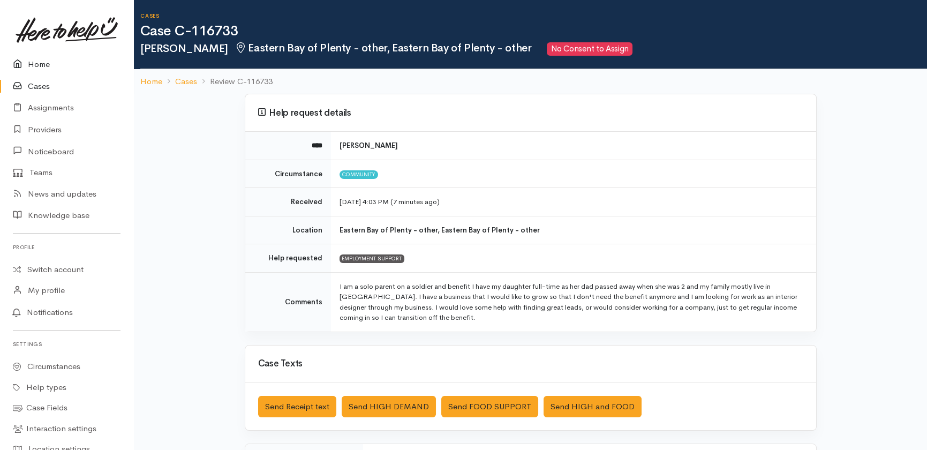
click at [36, 59] on link "Home" at bounding box center [66, 65] width 133 height 22
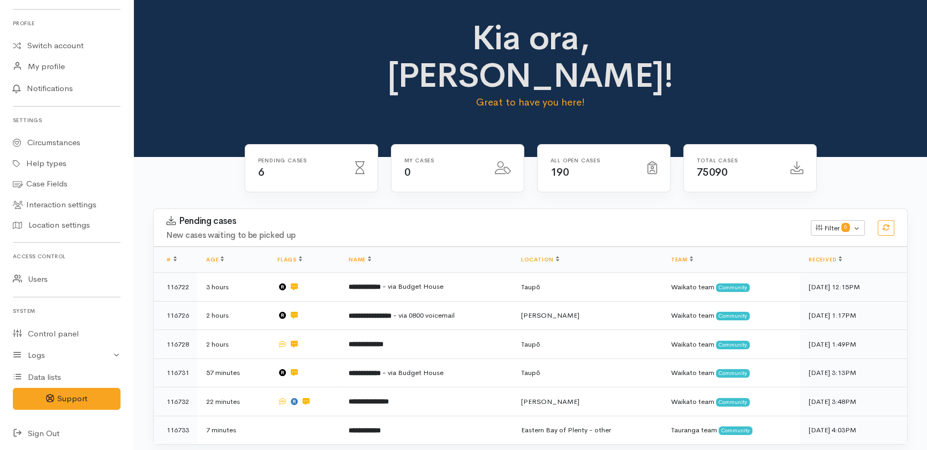
scroll to position [224, 0]
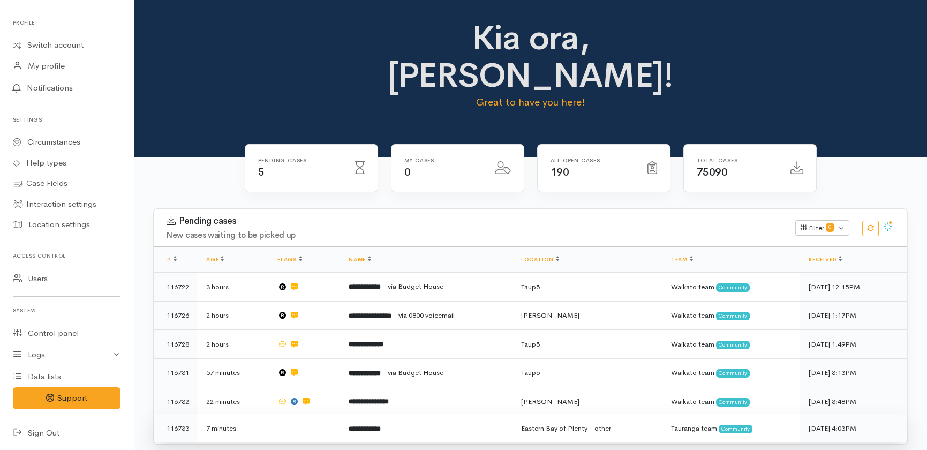
click at [365, 425] on b "**********" at bounding box center [365, 428] width 32 height 7
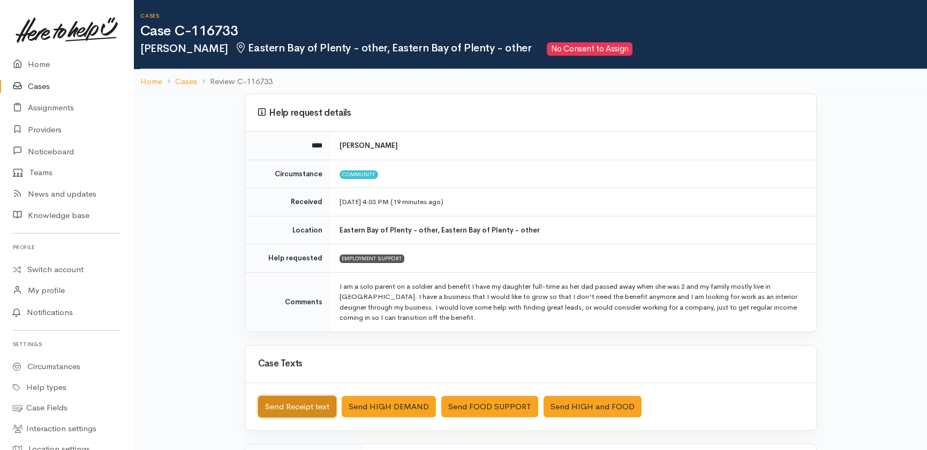
click at [307, 407] on button "Send Receipt text" at bounding box center [297, 407] width 78 height 22
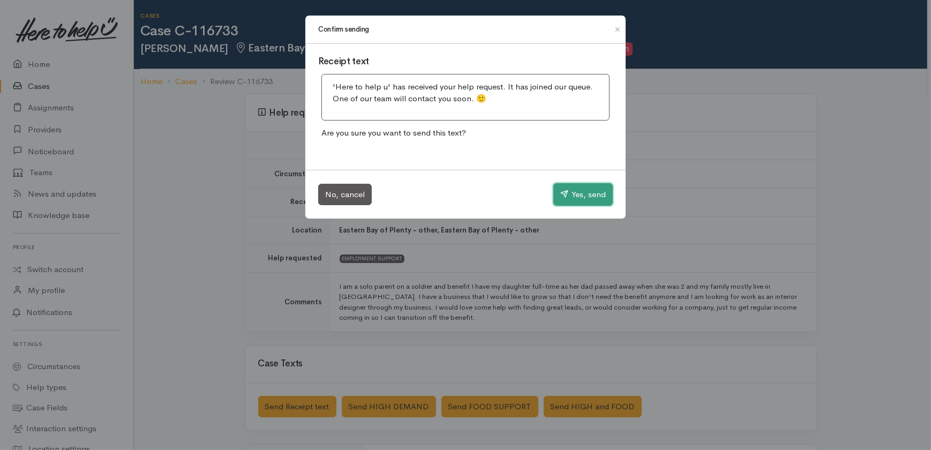
click at [565, 191] on icon "button" at bounding box center [564, 194] width 8 height 8
